Goal: Task Accomplishment & Management: Complete application form

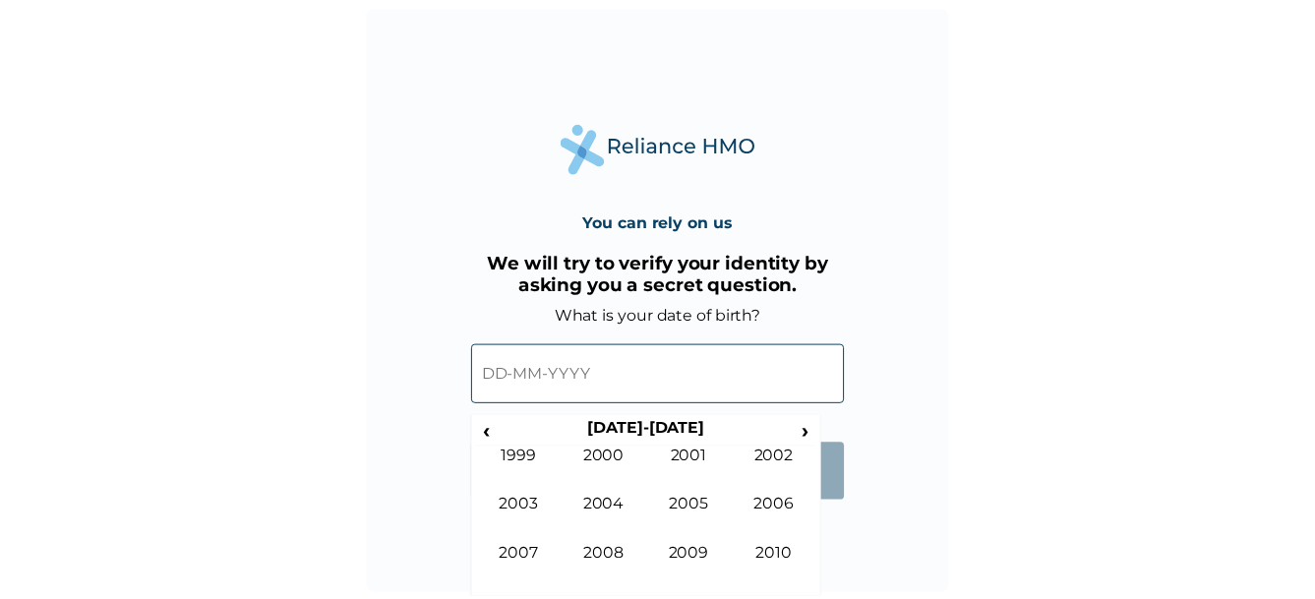
scroll to position [1, 0]
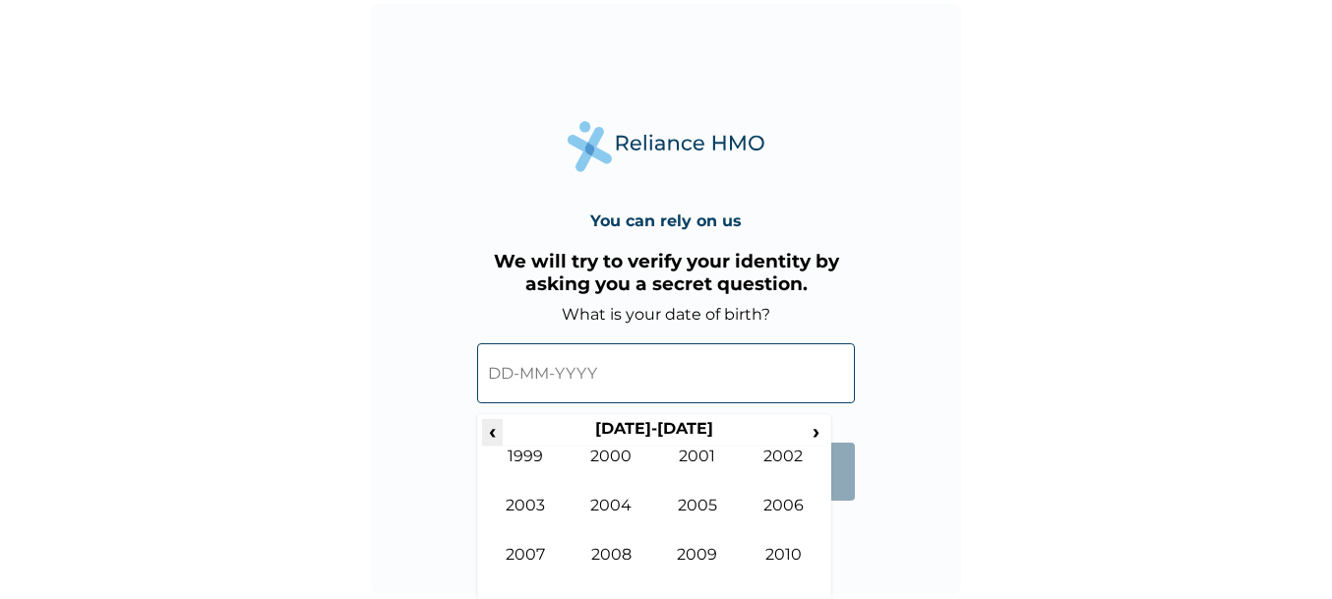
click at [496, 429] on span "‹" at bounding box center [492, 431] width 21 height 25
click at [625, 548] on td "1998" at bounding box center [611, 569] width 87 height 49
click at [523, 462] on td "Jan" at bounding box center [525, 470] width 87 height 49
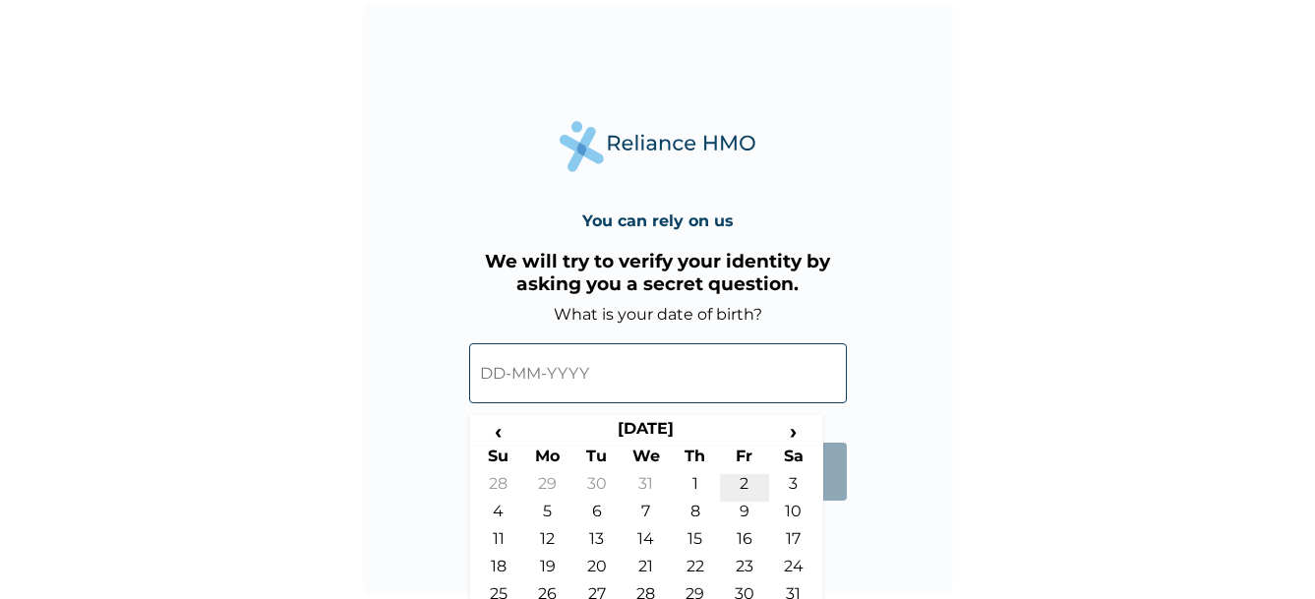
click at [739, 488] on td "2" at bounding box center [744, 488] width 49 height 28
click at [513, 382] on input "[DATE]" at bounding box center [658, 374] width 378 height 60
click at [499, 382] on input "[DATE]" at bounding box center [658, 374] width 378 height 60
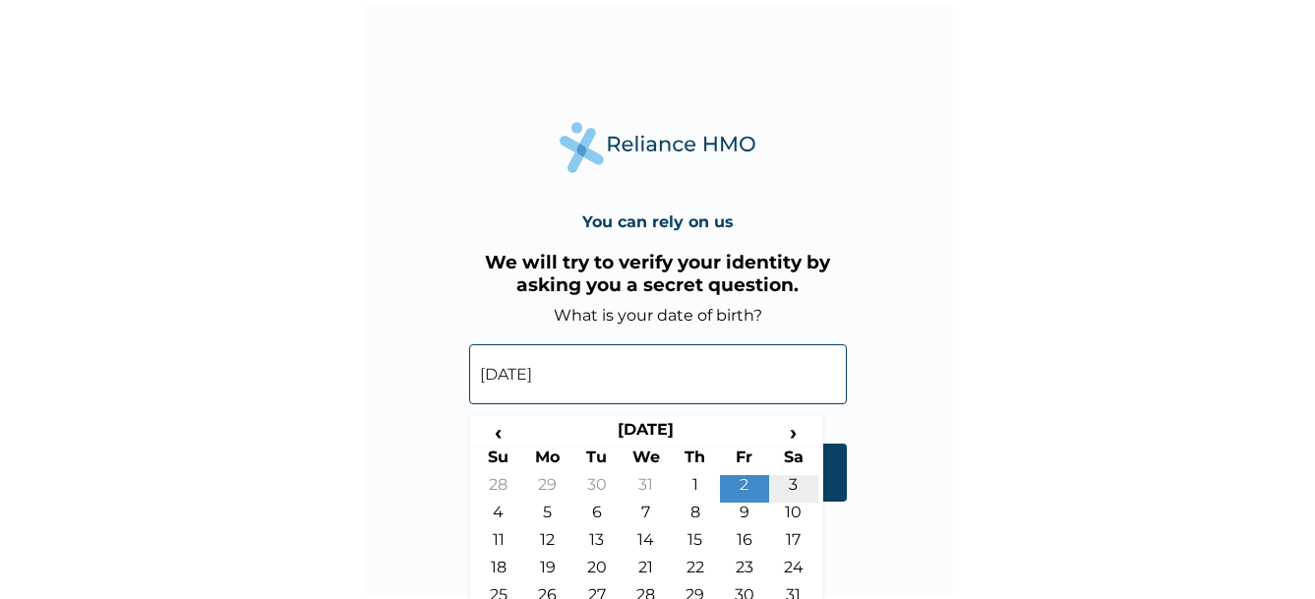
click at [791, 476] on td "3" at bounding box center [793, 489] width 49 height 28
type input "[DATE]"
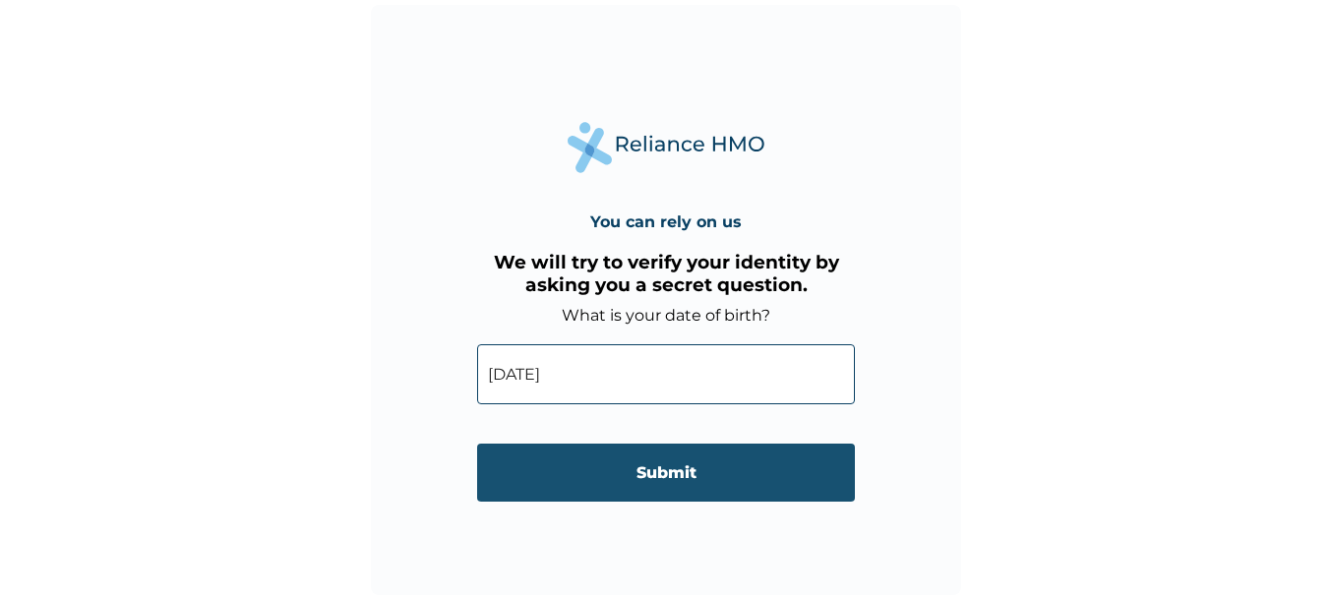
click at [664, 477] on input "Submit" at bounding box center [666, 473] width 378 height 58
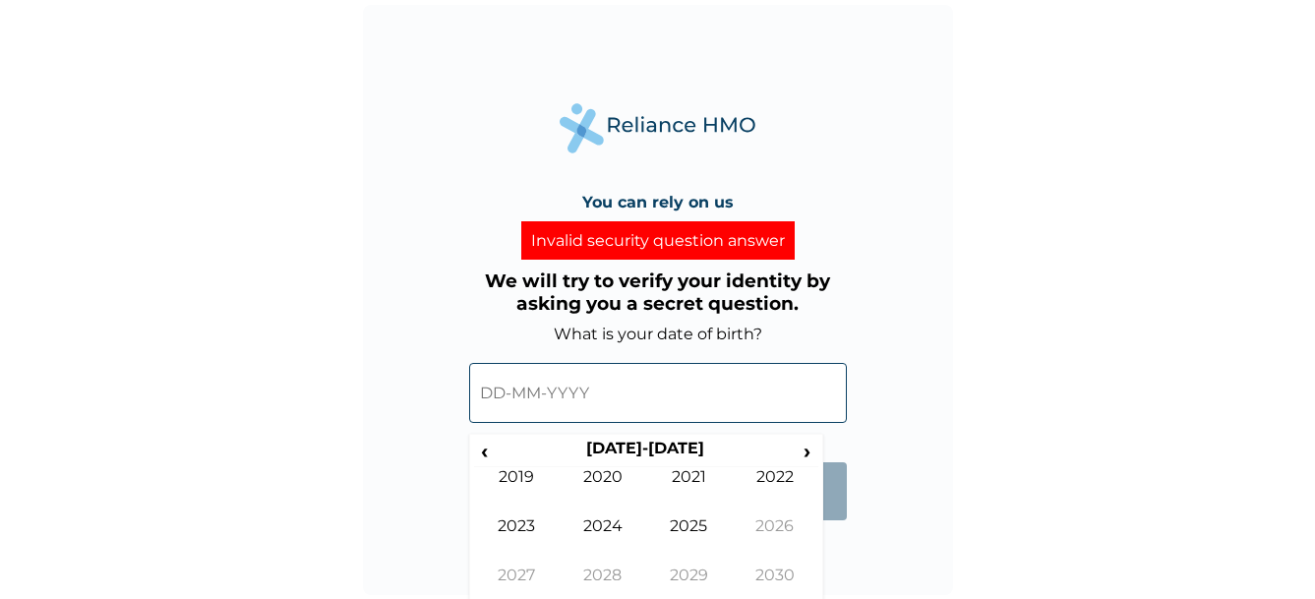
click at [587, 420] on input "text" at bounding box center [658, 393] width 378 height 60
click at [489, 455] on span "‹" at bounding box center [484, 451] width 21 height 25
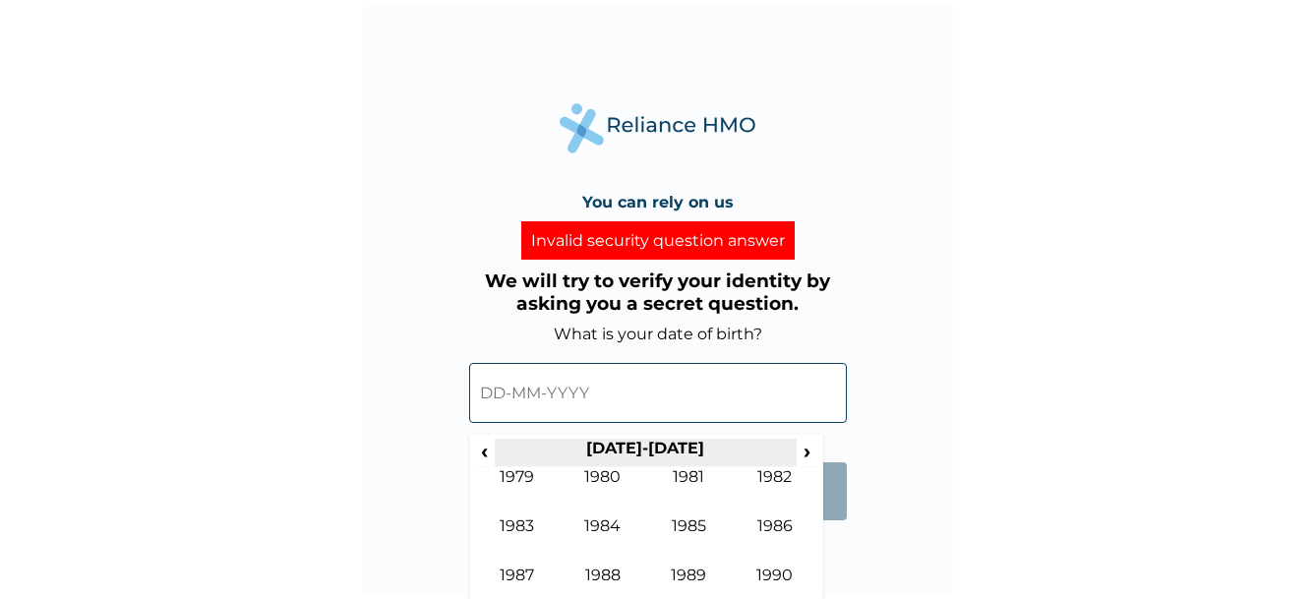
click at [796, 447] on th "[DATE]-[DATE]" at bounding box center [646, 453] width 302 height 28
click at [806, 453] on span "›" at bounding box center [808, 451] width 22 height 25
click at [606, 573] on td "1998" at bounding box center [603, 589] width 87 height 49
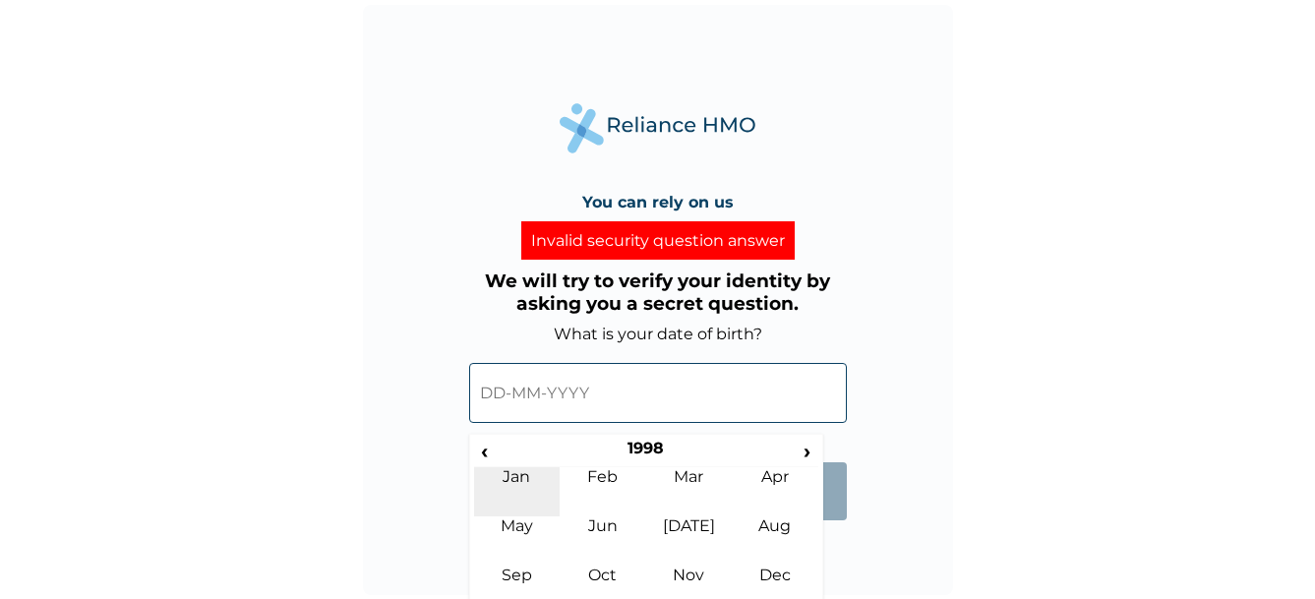
click at [533, 472] on td "Jan" at bounding box center [517, 491] width 87 height 49
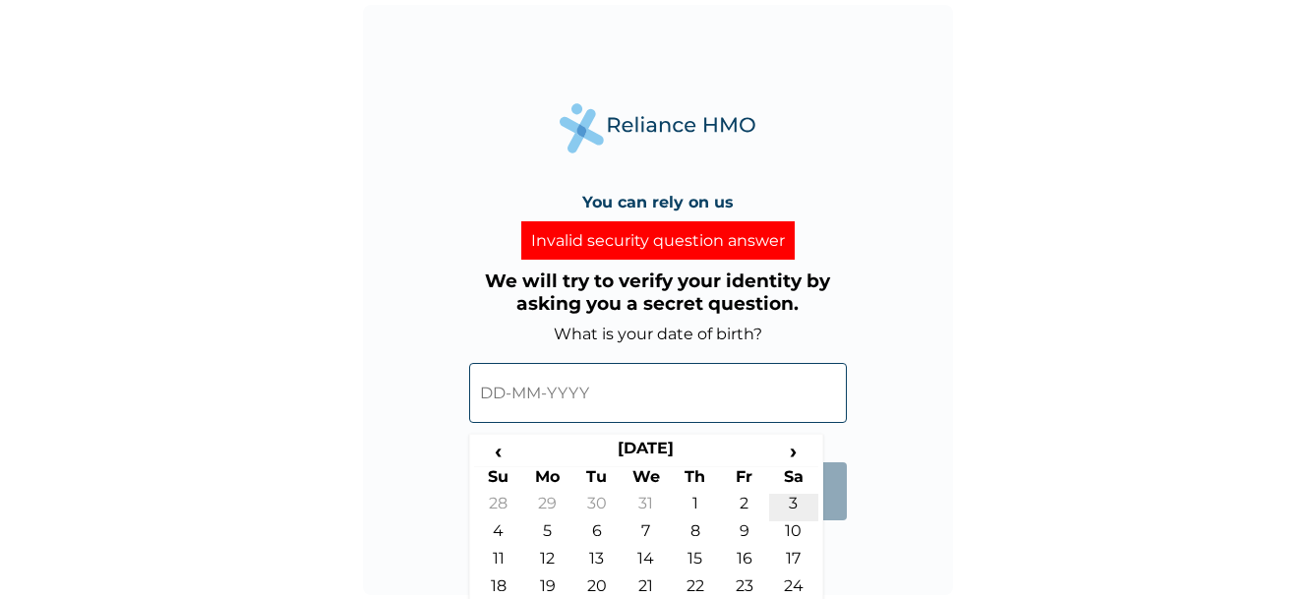
click at [793, 499] on td "3" at bounding box center [793, 508] width 49 height 28
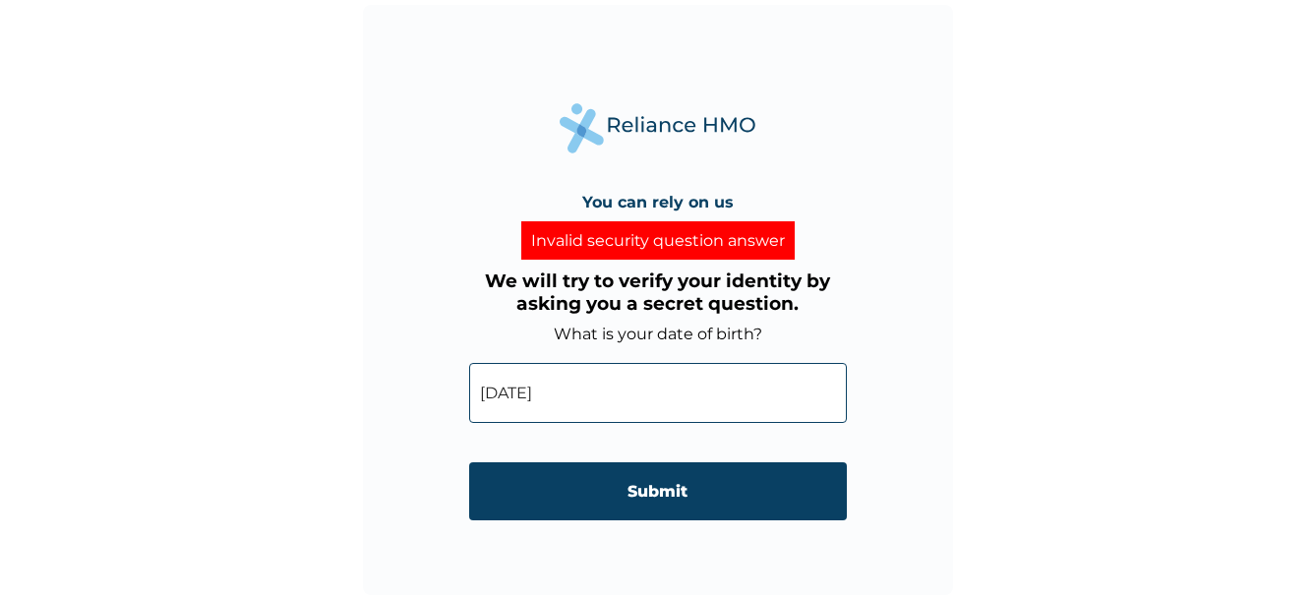
type input "[DATE]"
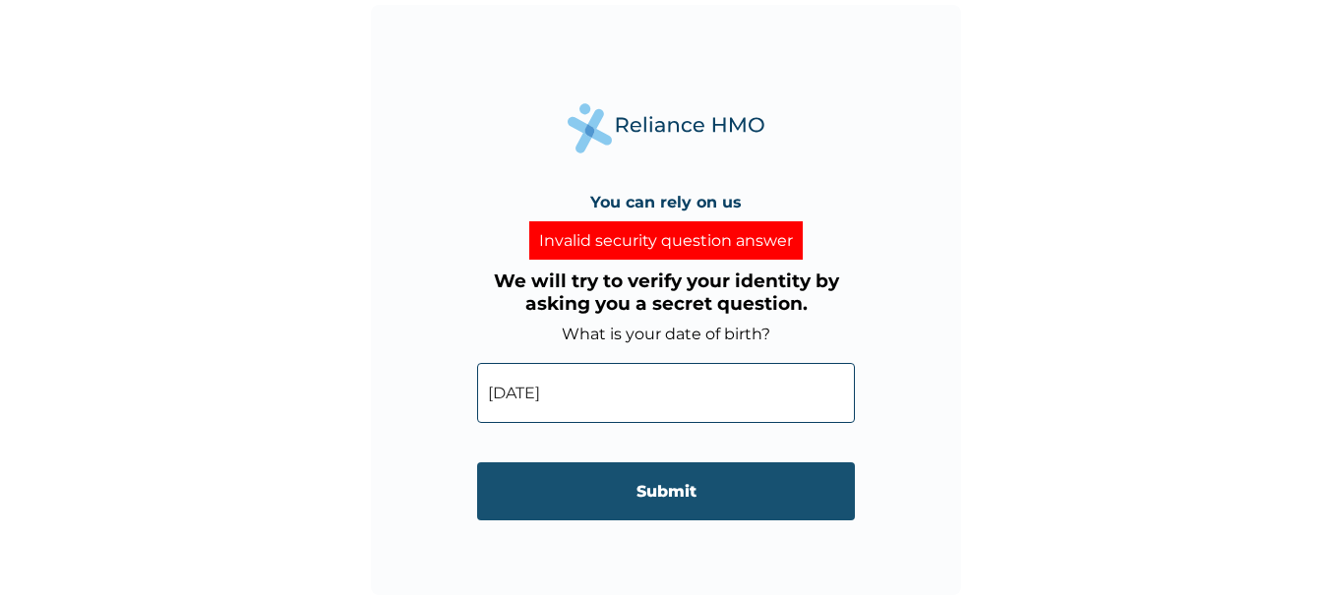
click at [642, 494] on input "Submit" at bounding box center [666, 491] width 378 height 58
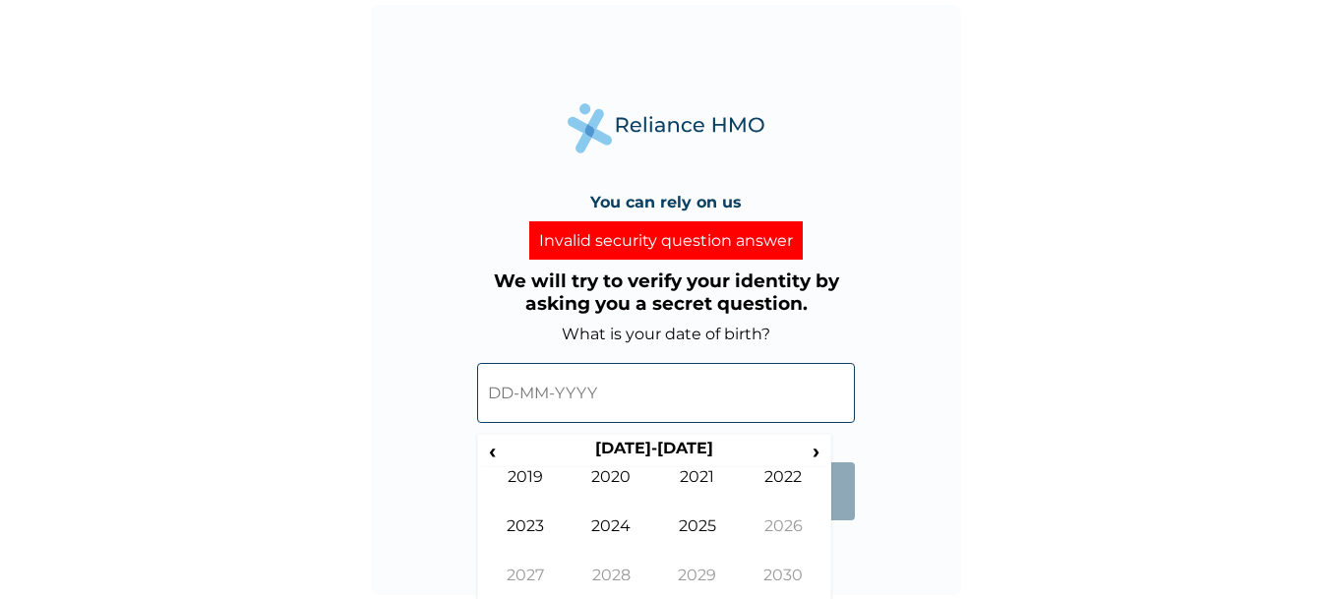
click at [539, 400] on input "text" at bounding box center [666, 393] width 378 height 60
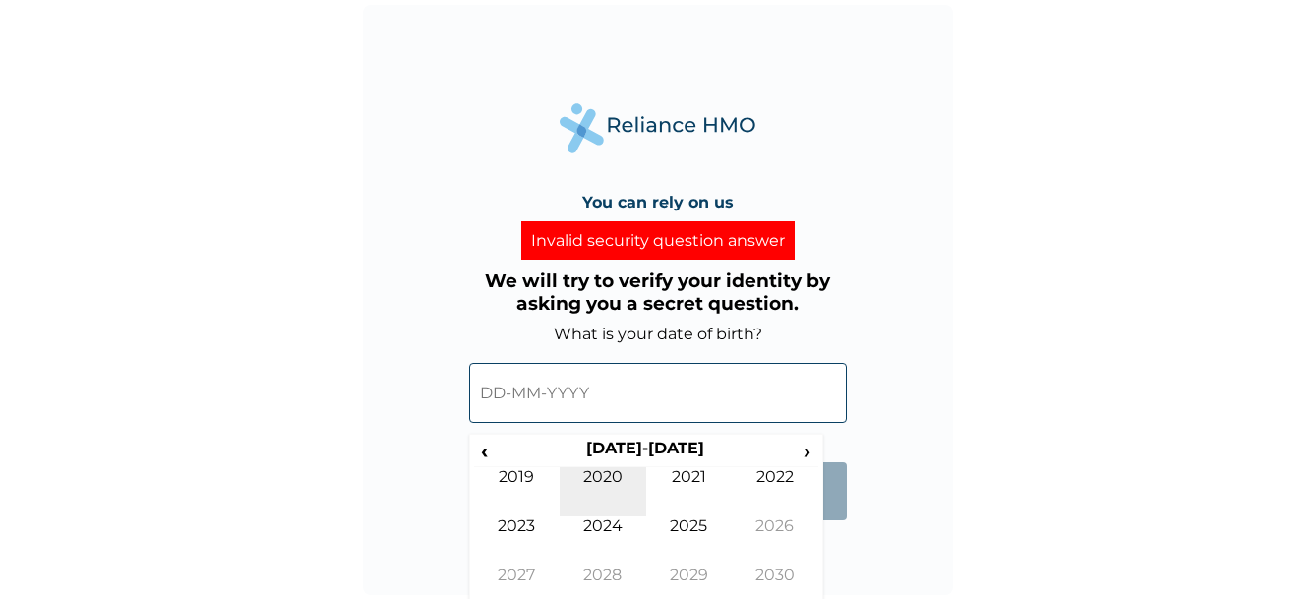
scroll to position [20, 0]
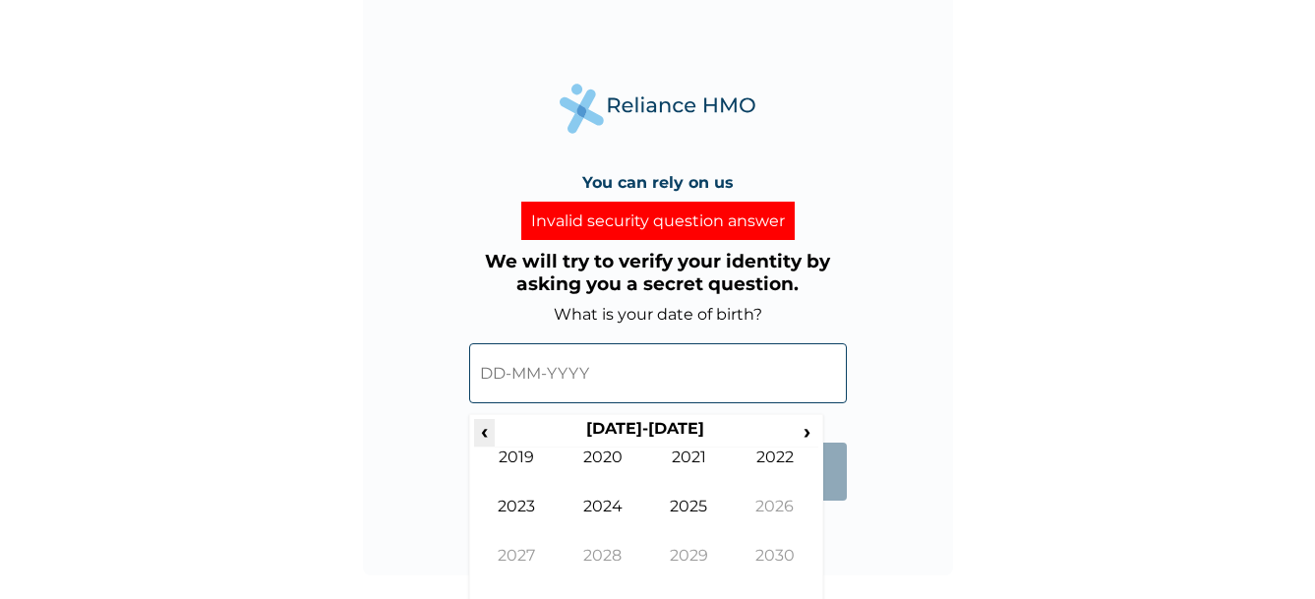
click at [484, 430] on span "‹" at bounding box center [484, 431] width 21 height 25
click at [479, 425] on span "‹" at bounding box center [484, 431] width 21 height 25
click at [476, 426] on span "‹" at bounding box center [484, 431] width 21 height 25
click at [604, 547] on td "1998" at bounding box center [603, 570] width 87 height 49
click at [515, 458] on td "Jan" at bounding box center [517, 471] width 87 height 49
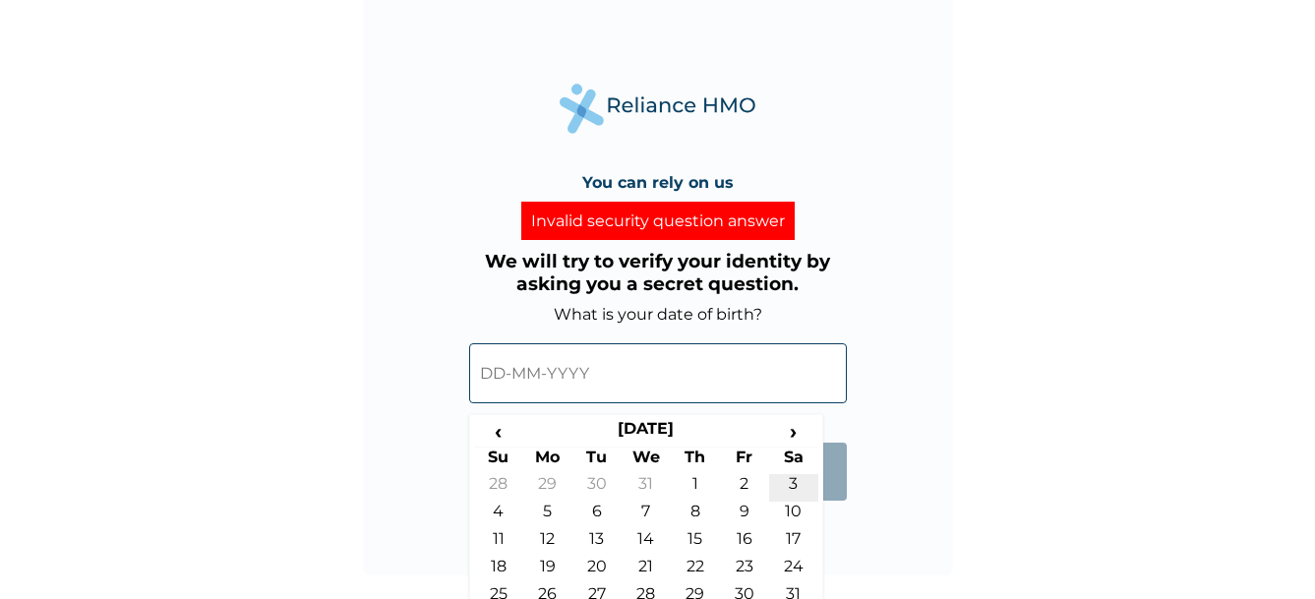
click at [794, 485] on td "3" at bounding box center [793, 488] width 49 height 28
type input "[DATE]"
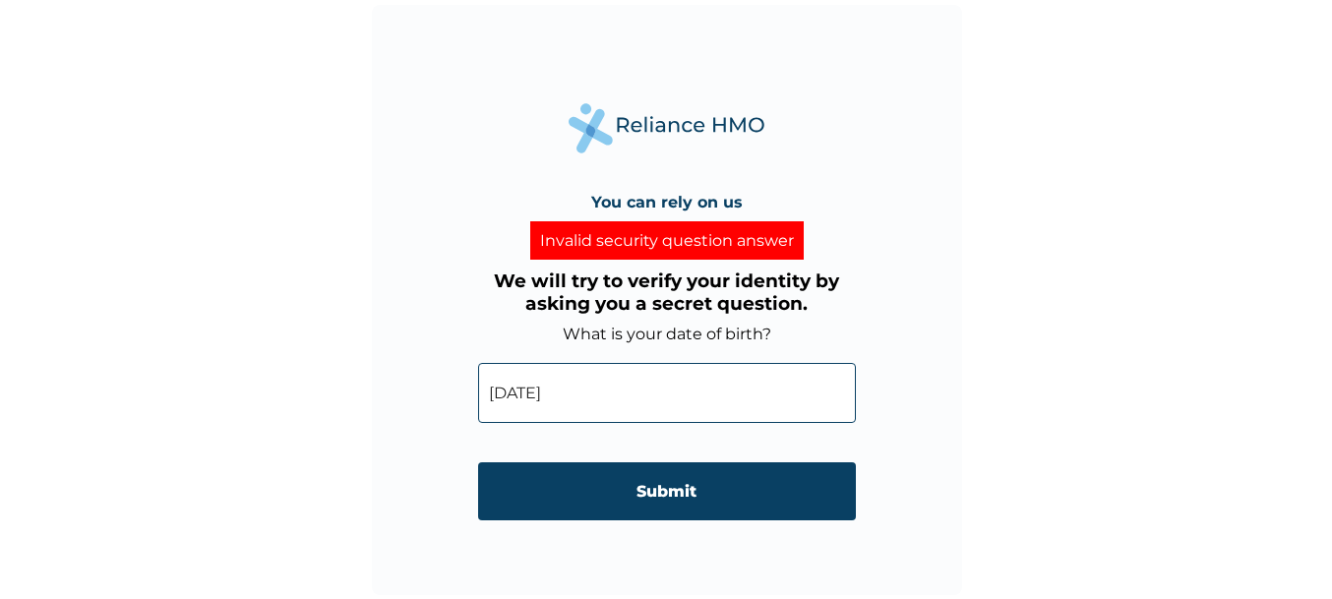
scroll to position [0, 0]
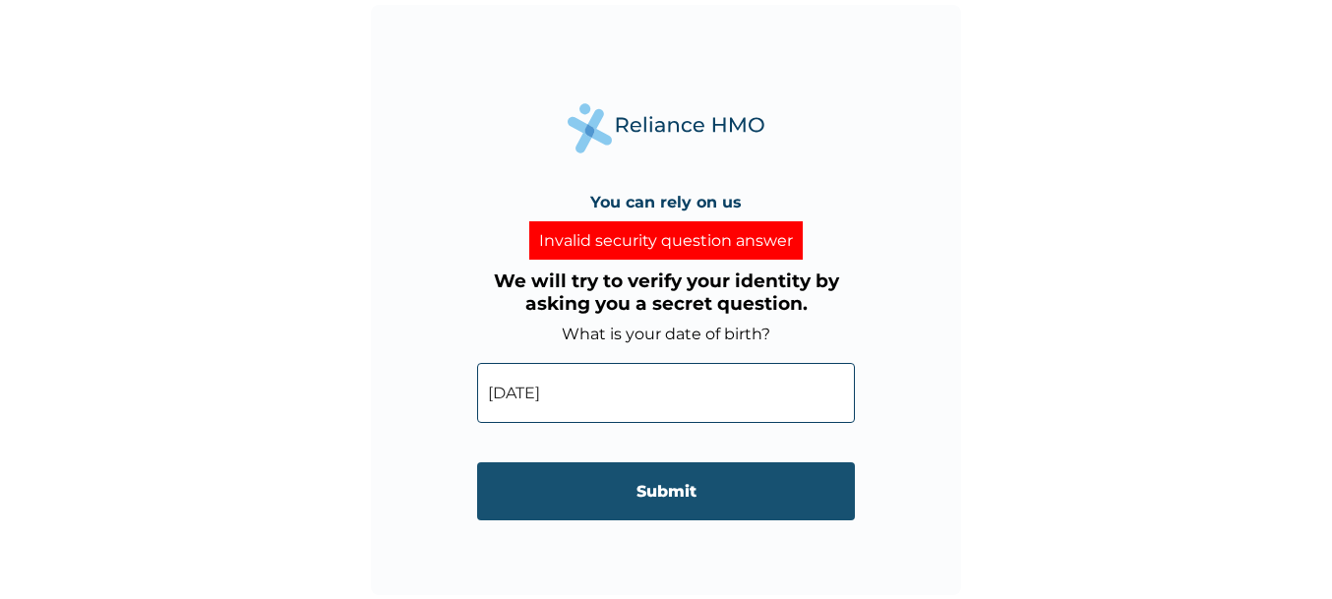
click at [594, 494] on input "Submit" at bounding box center [666, 491] width 378 height 58
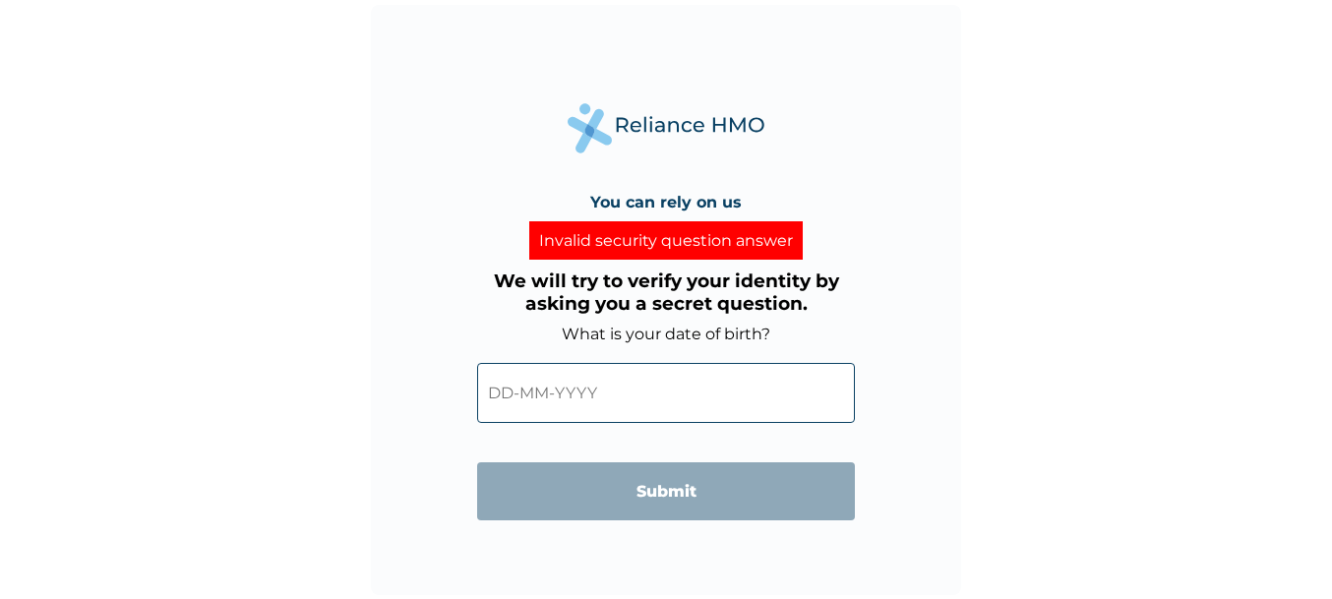
click at [1331, 297] on html "You can rely on us Invalid security question answer We will try to verify your …" at bounding box center [666, 299] width 1332 height 599
